Goal: Task Accomplishment & Management: Manage account settings

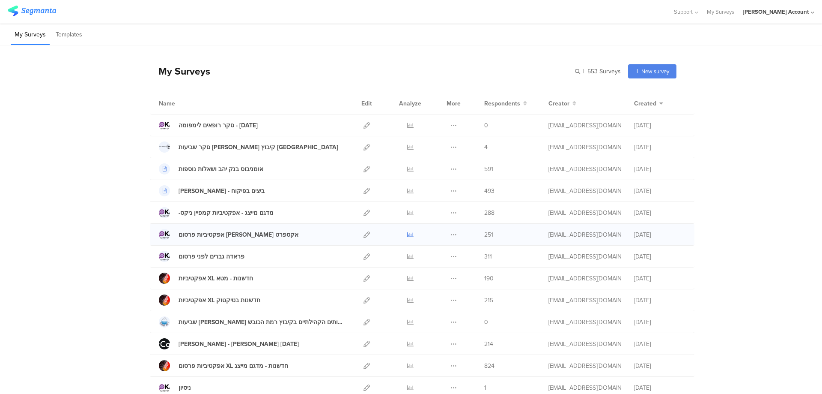
click at [407, 231] on icon at bounding box center [410, 234] width 6 height 6
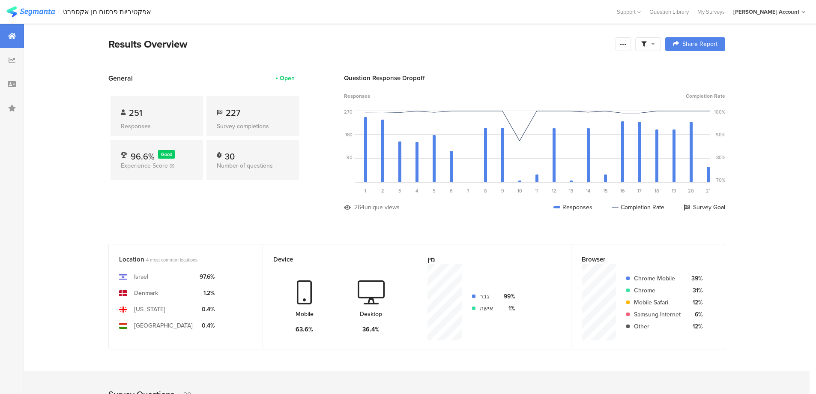
click at [650, 46] on span at bounding box center [648, 44] width 14 height 8
click at [692, 67] on span at bounding box center [691, 68] width 13 height 7
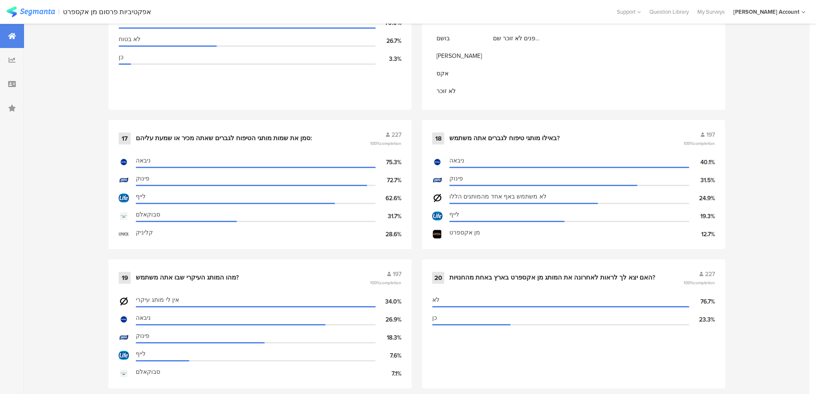
scroll to position [1428, 0]
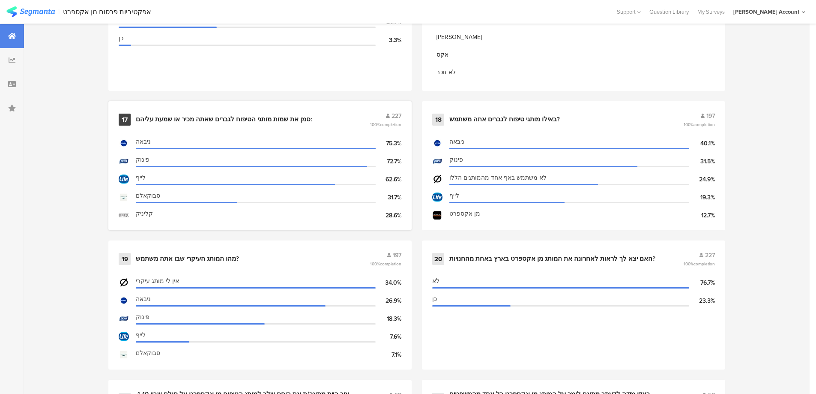
click at [279, 117] on div "סמן את שמות מותגי הטיפוח לגברים שאתה מכיר או שמעת עליהם:" at bounding box center [224, 119] width 176 height 9
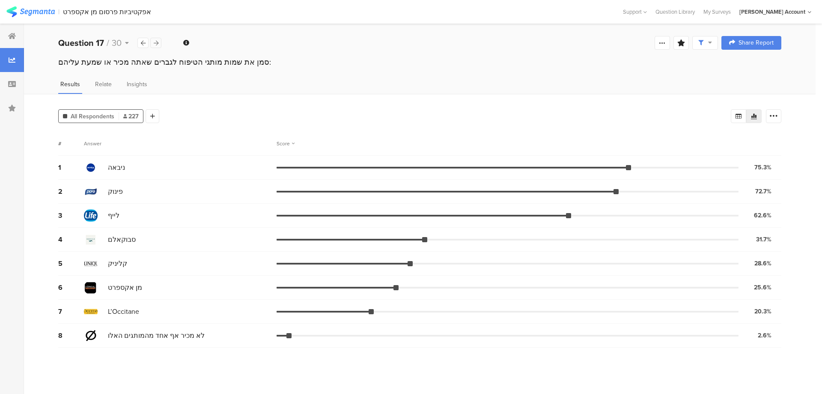
click at [160, 42] on div at bounding box center [155, 43] width 11 height 10
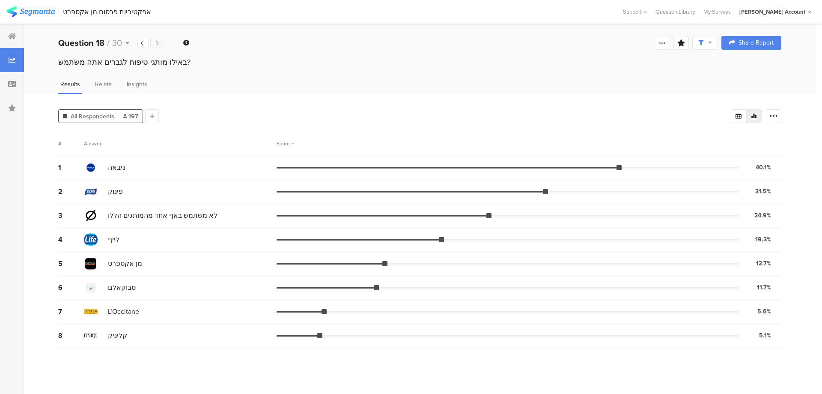
click at [159, 43] on div at bounding box center [155, 43] width 11 height 10
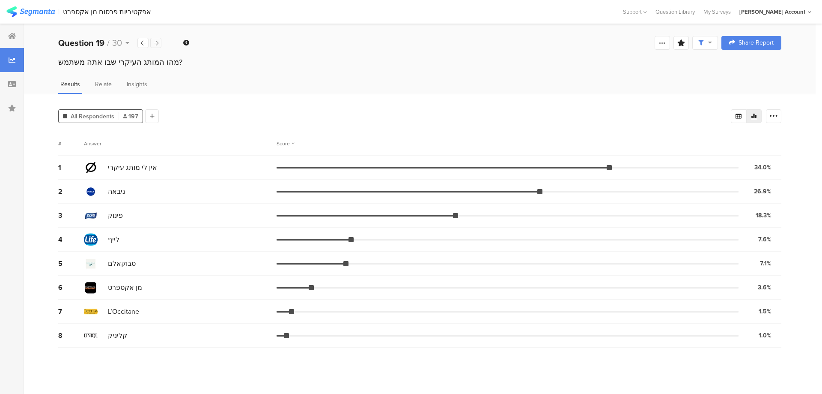
click at [159, 43] on div at bounding box center [155, 43] width 11 height 10
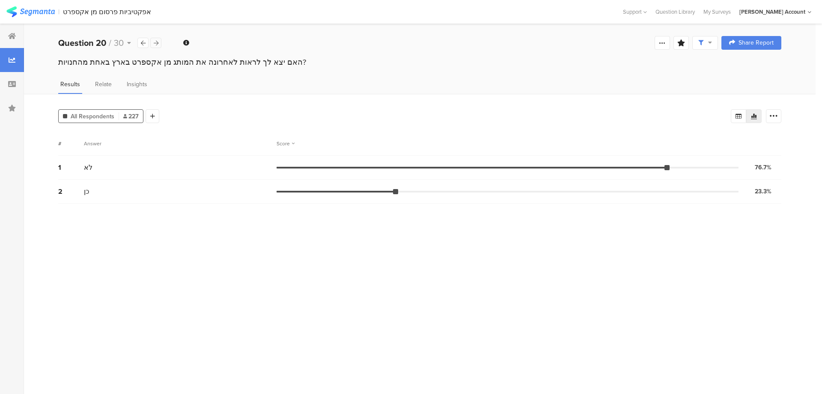
click at [159, 43] on div at bounding box center [155, 43] width 11 height 10
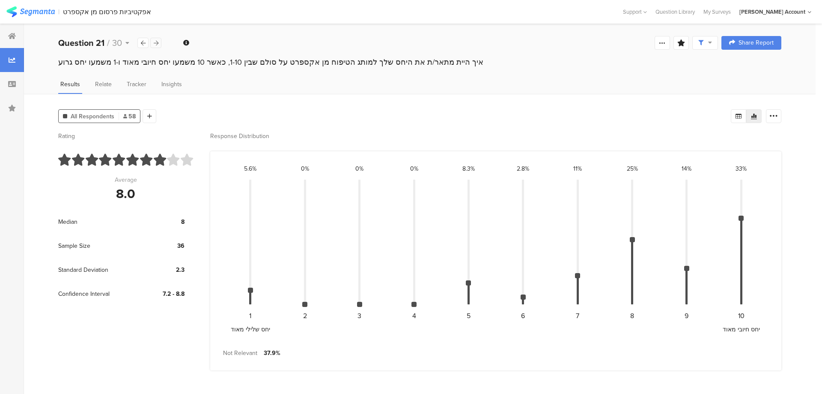
click at [159, 43] on div at bounding box center [155, 43] width 11 height 10
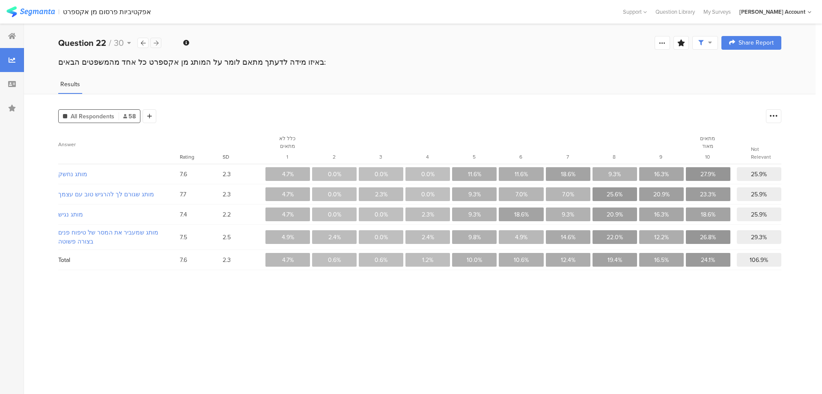
click at [159, 43] on div at bounding box center [155, 43] width 11 height 10
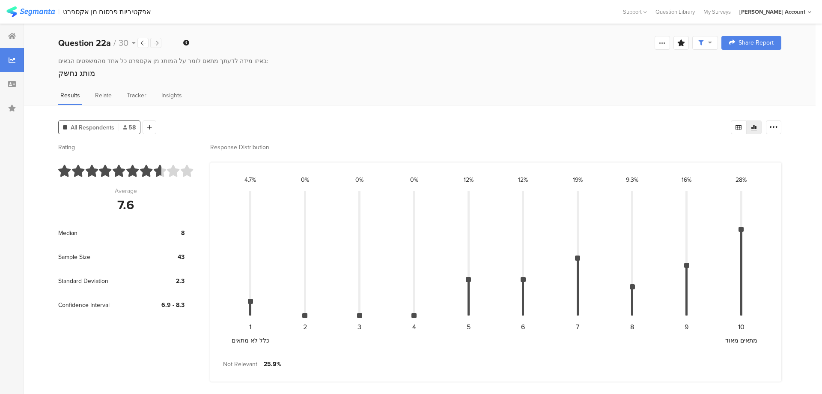
click at [159, 43] on div at bounding box center [155, 43] width 11 height 10
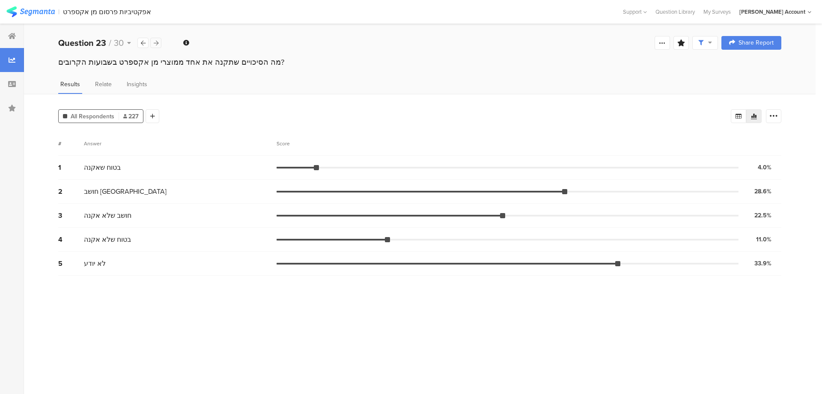
click at [159, 43] on div at bounding box center [155, 43] width 11 height 10
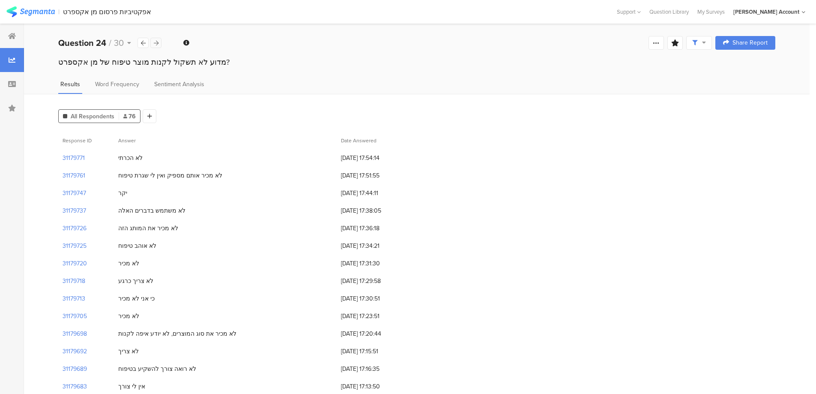
click at [159, 43] on div at bounding box center [155, 43] width 11 height 10
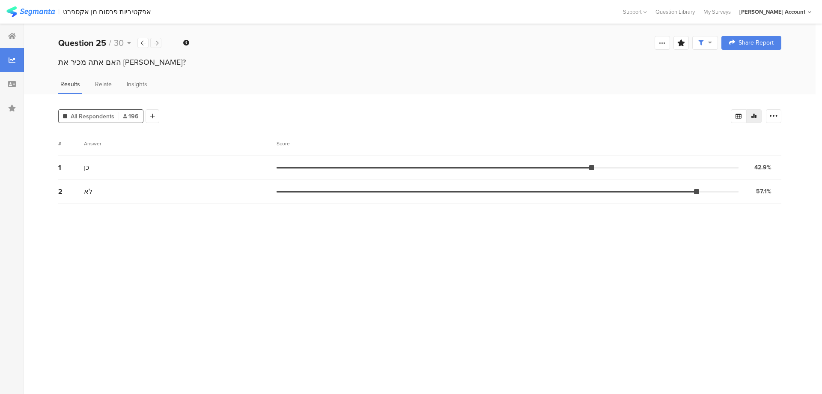
click at [159, 43] on div at bounding box center [155, 43] width 11 height 10
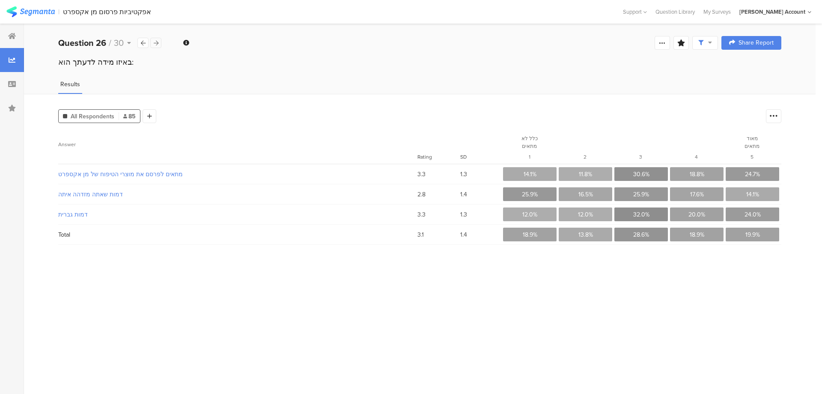
click at [159, 43] on div at bounding box center [155, 43] width 11 height 10
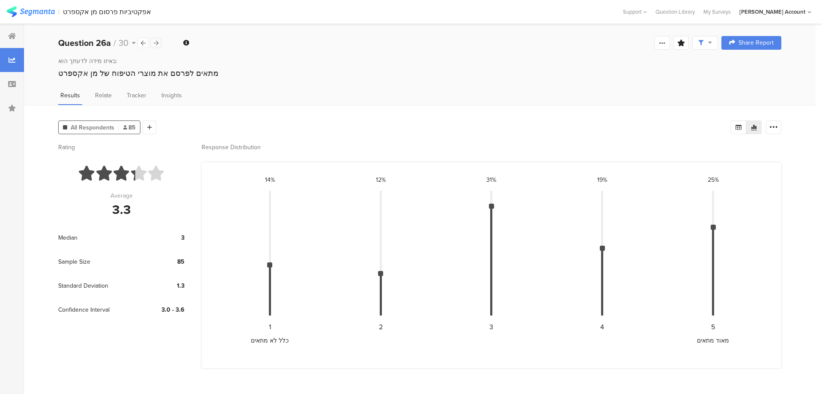
click at [159, 43] on div at bounding box center [155, 43] width 11 height 10
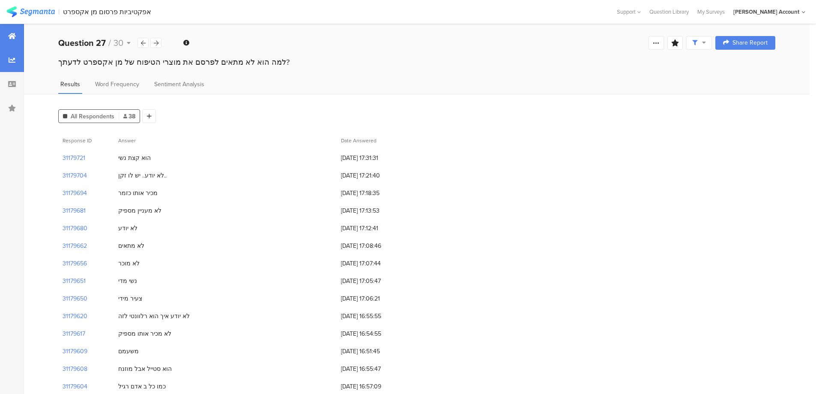
click at [15, 38] on icon at bounding box center [12, 36] width 8 height 7
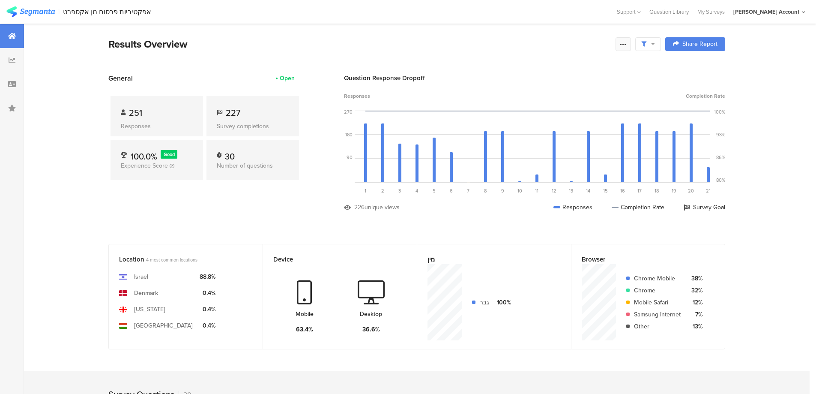
click at [627, 43] on icon at bounding box center [623, 44] width 7 height 7
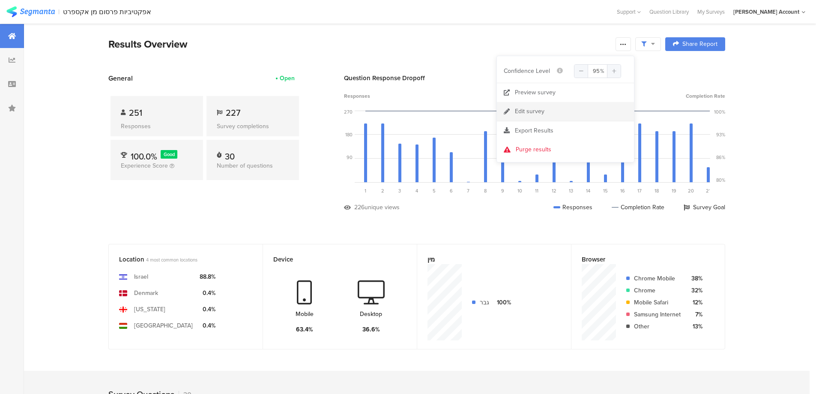
click at [562, 110] on link "Edit survey" at bounding box center [565, 111] width 137 height 19
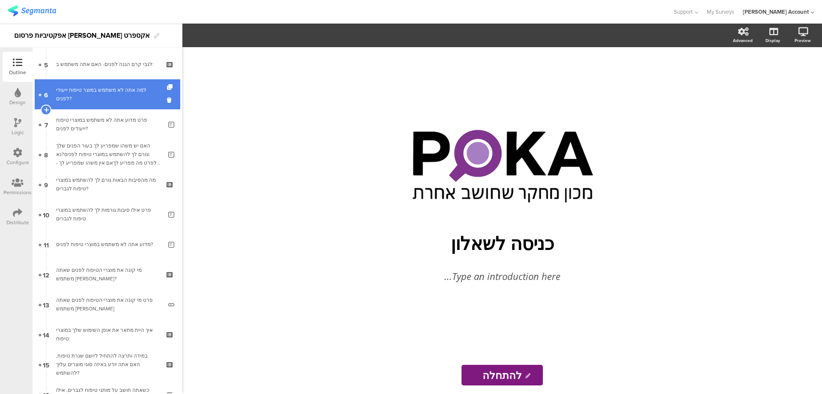
scroll to position [171, 0]
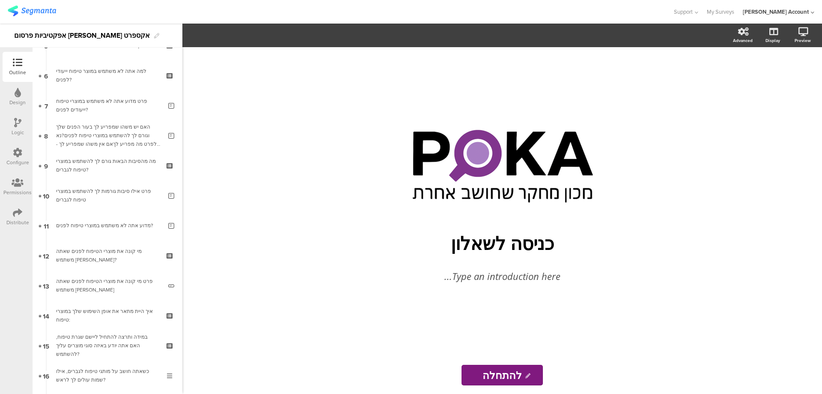
click at [15, 212] on icon at bounding box center [17, 212] width 9 height 9
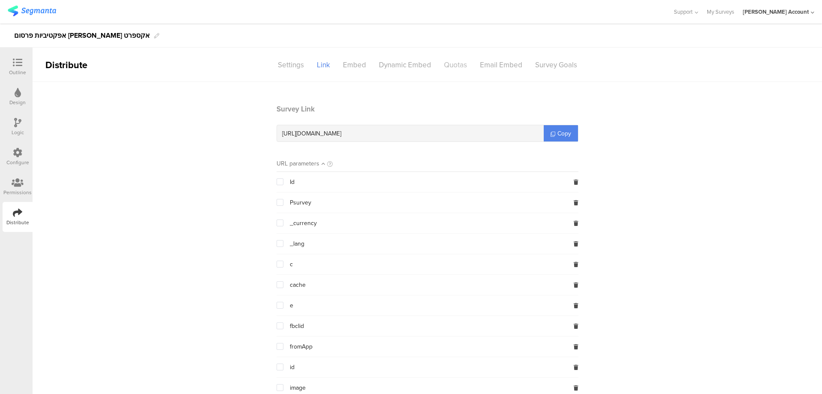
click at [459, 62] on div "Quotas" at bounding box center [456, 64] width 36 height 15
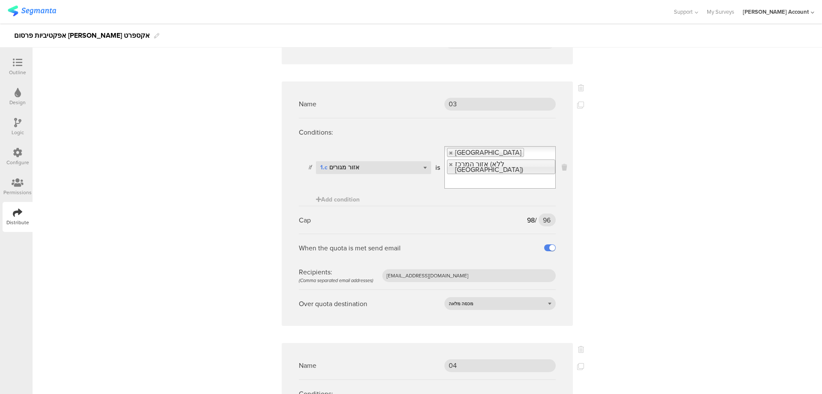
scroll to position [1942, 0]
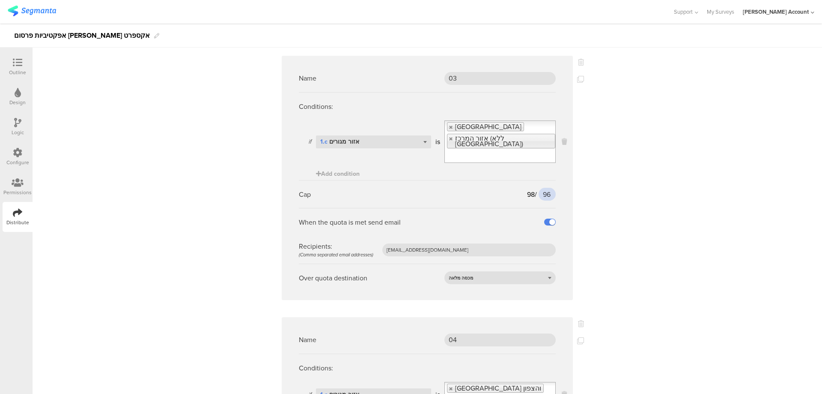
click at [541, 188] on input "96" at bounding box center [547, 194] width 17 height 13
type input "105"
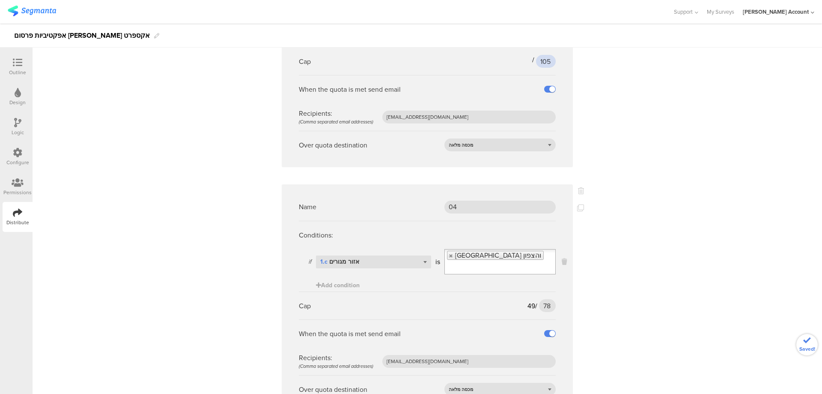
scroll to position [2084, 0]
